Goal: Find specific page/section: Find specific page/section

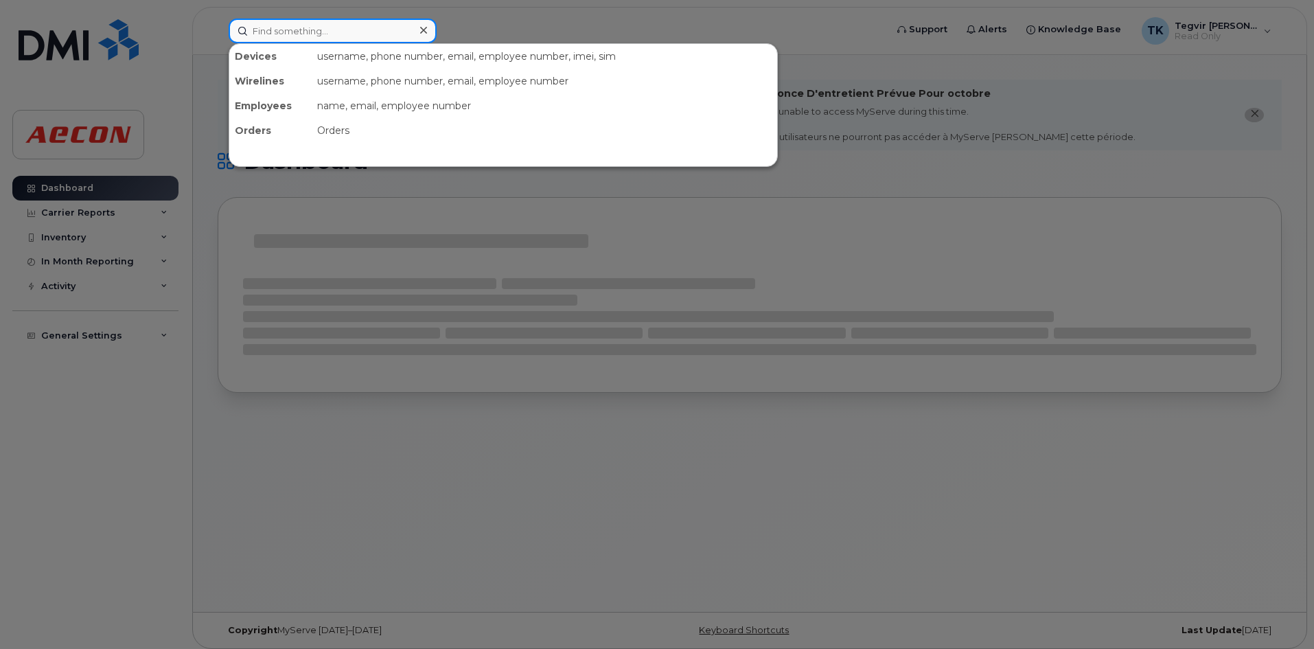
click at [320, 34] on input at bounding box center [333, 31] width 208 height 25
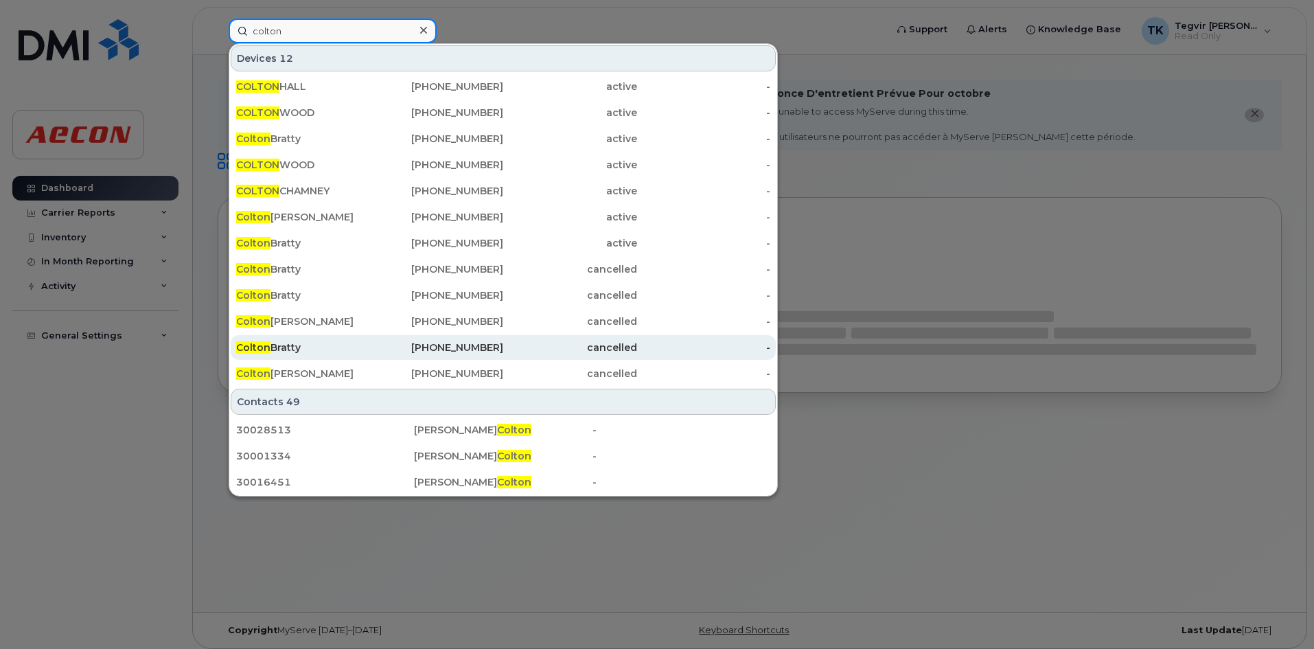
type input "colton"
click at [298, 354] on div "[PERSON_NAME]" at bounding box center [303, 348] width 134 height 14
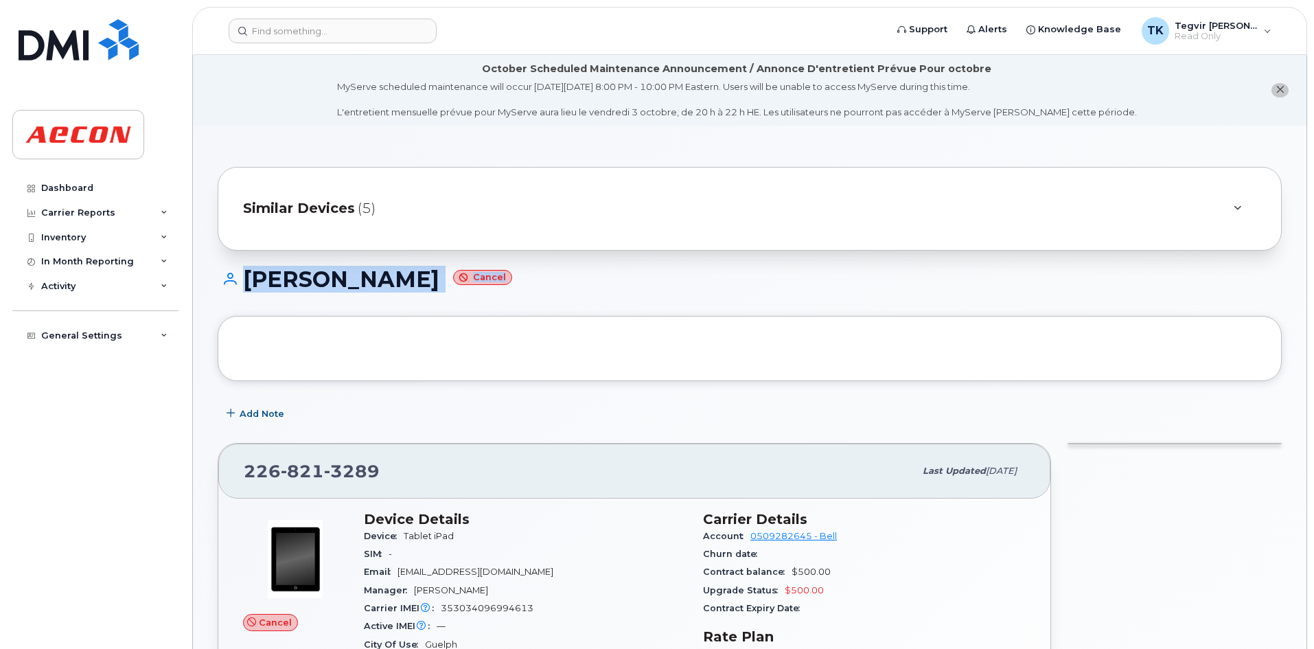
drag, startPoint x: 1314, startPoint y: 234, endPoint x: 1309, endPoint y: 283, distance: 48.9
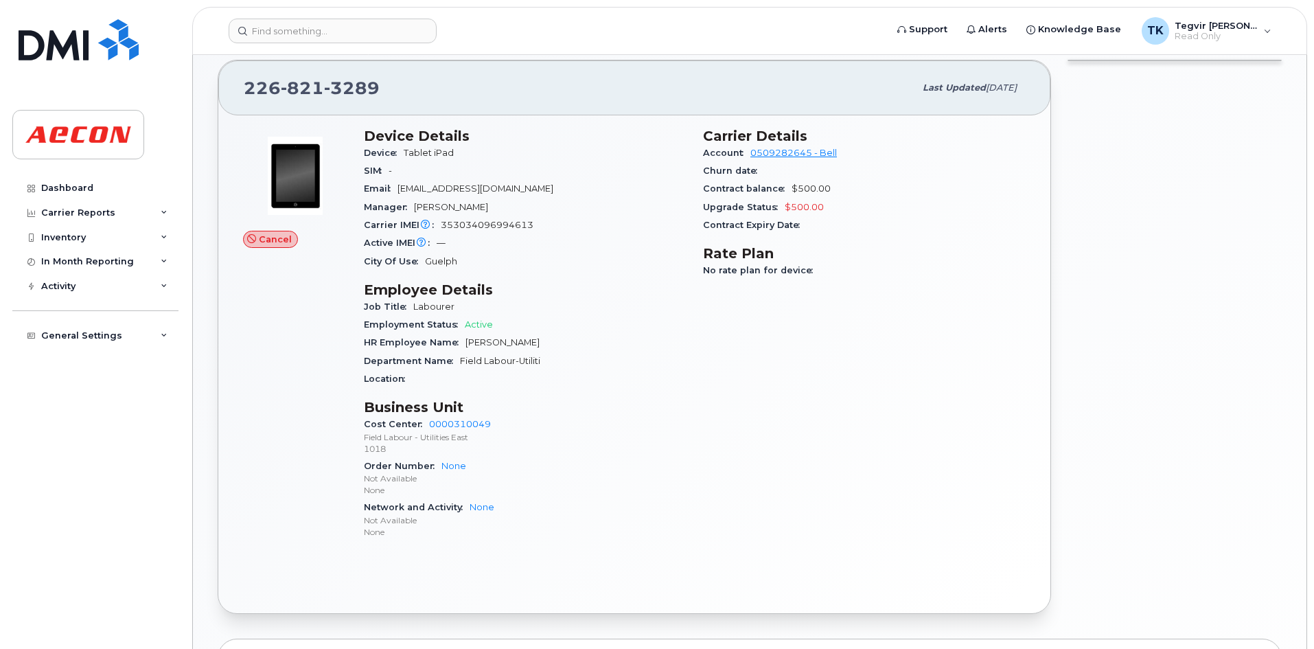
scroll to position [385, 0]
